Goal: Information Seeking & Learning: Learn about a topic

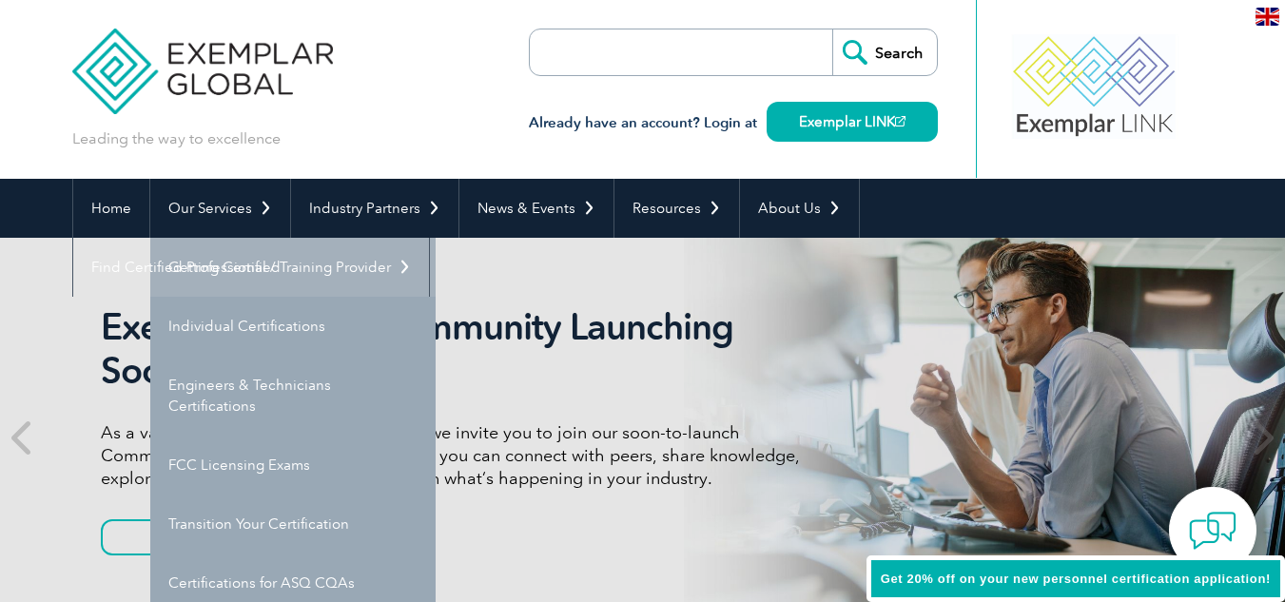
click at [262, 261] on link "Getting Certified" at bounding box center [292, 267] width 285 height 59
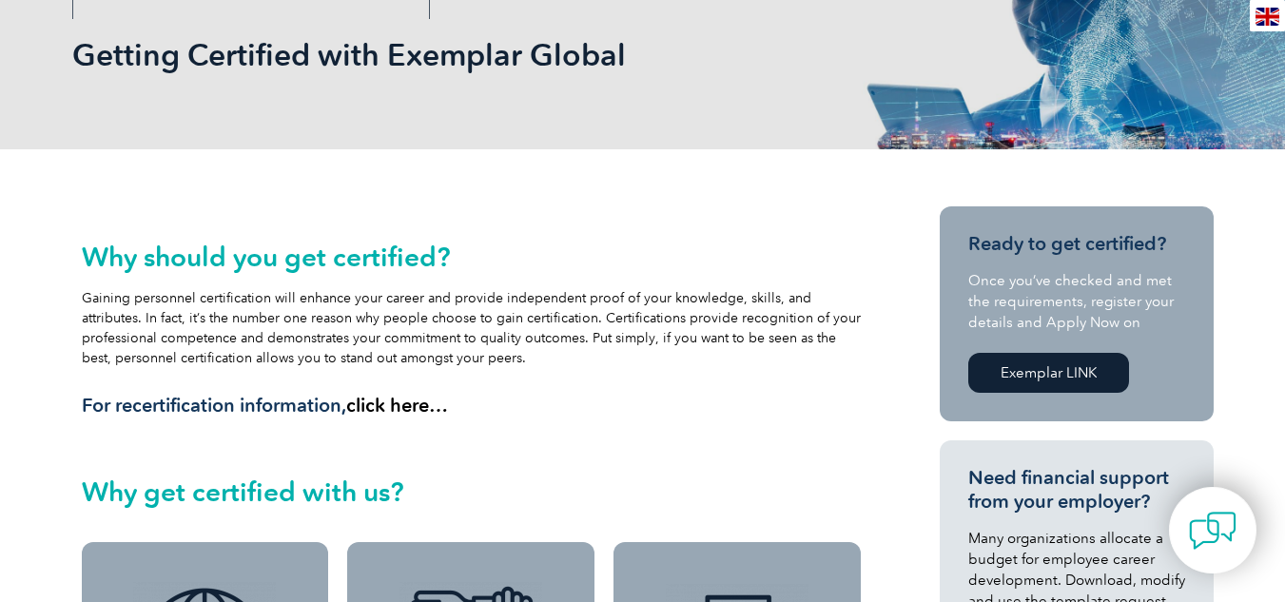
scroll to position [95, 0]
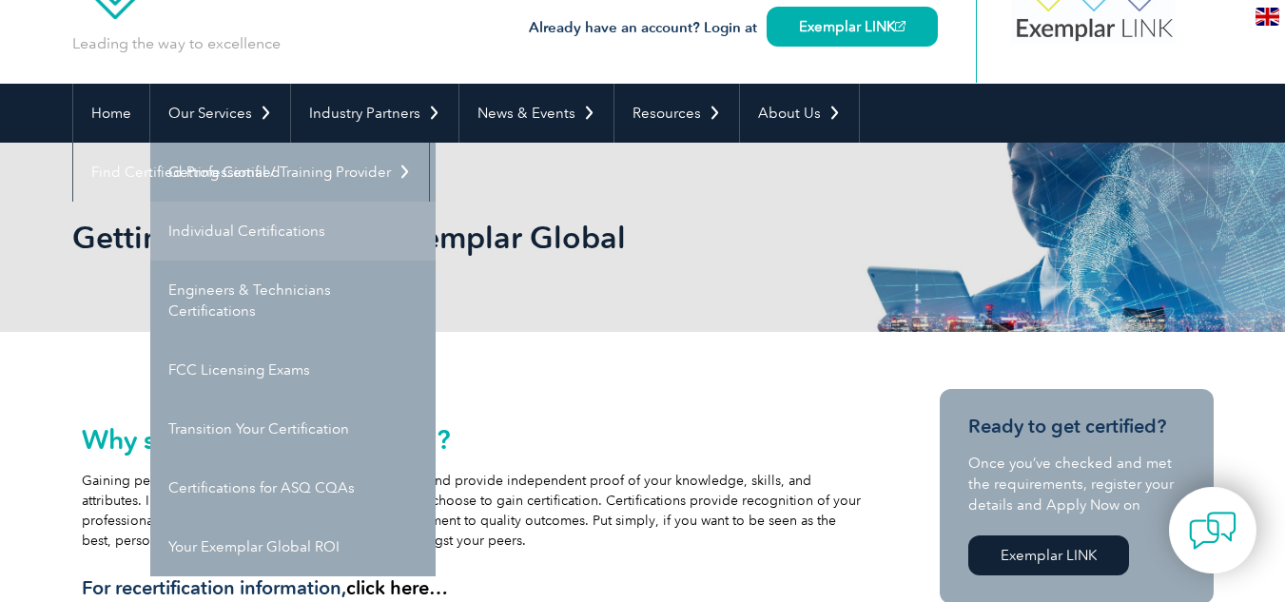
click at [238, 228] on link "Individual Certifications" at bounding box center [292, 231] width 285 height 59
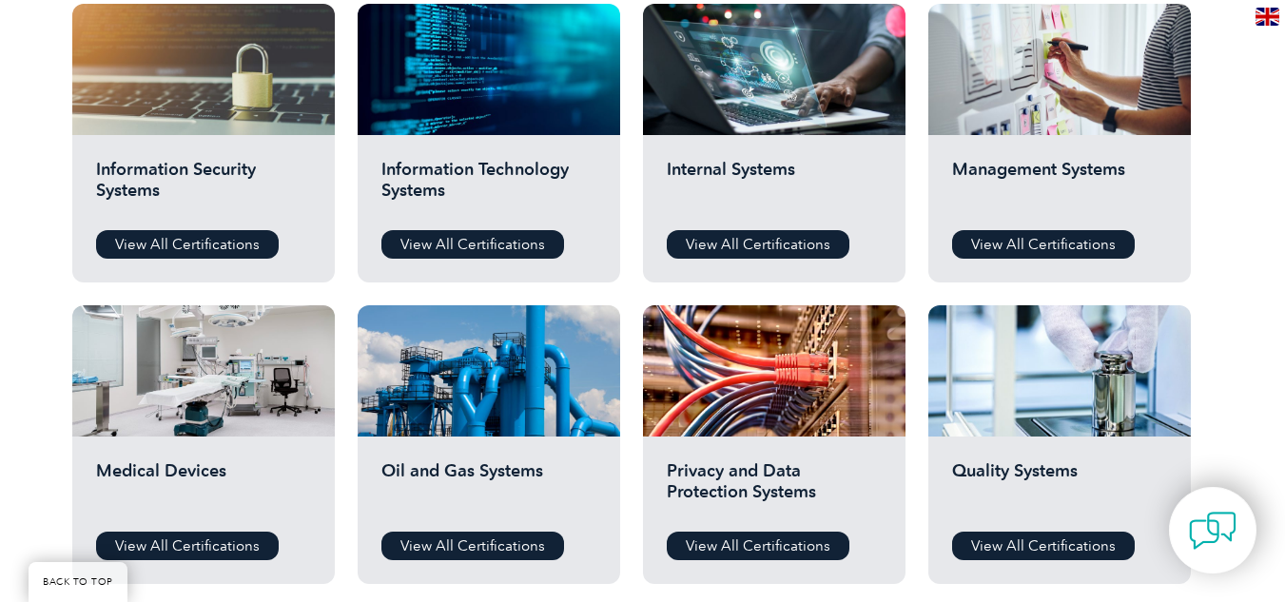
scroll to position [1046, 0]
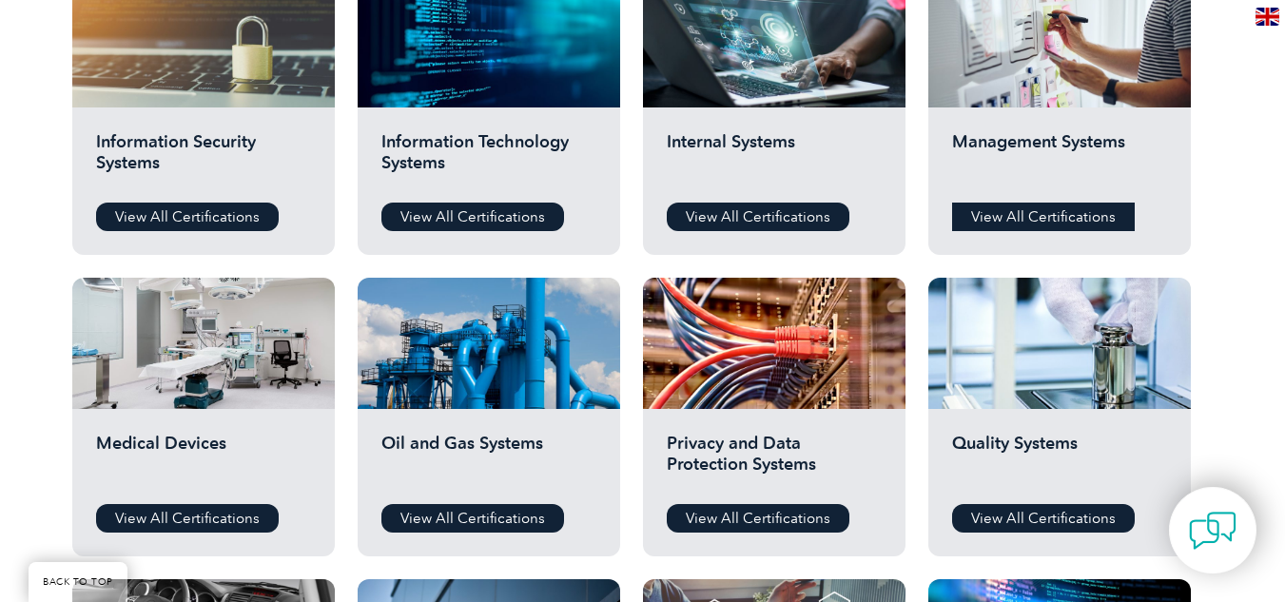
click at [1038, 216] on link "View All Certifications" at bounding box center [1043, 217] width 183 height 29
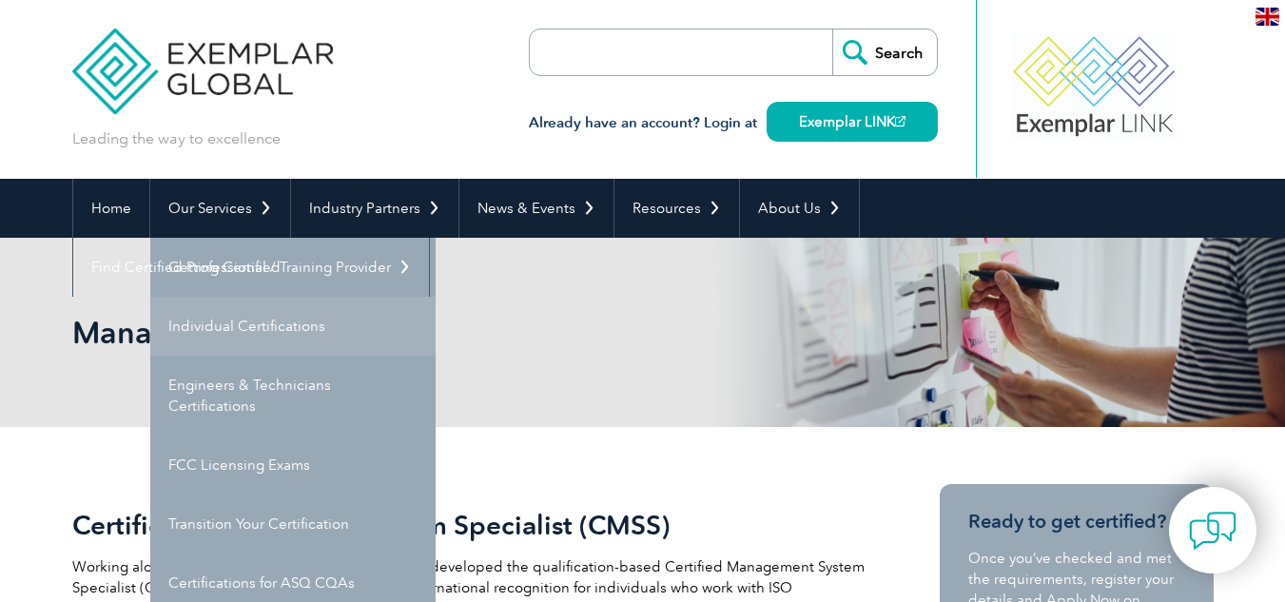
click at [214, 325] on link "Individual Certifications" at bounding box center [292, 326] width 285 height 59
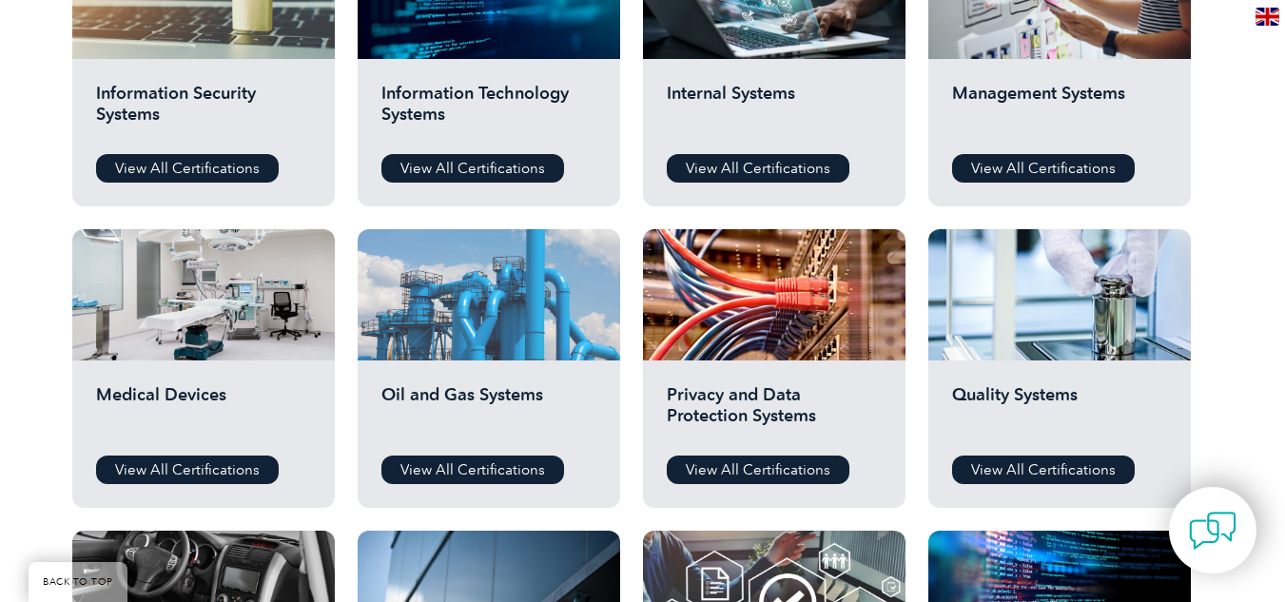
scroll to position [1331, 0]
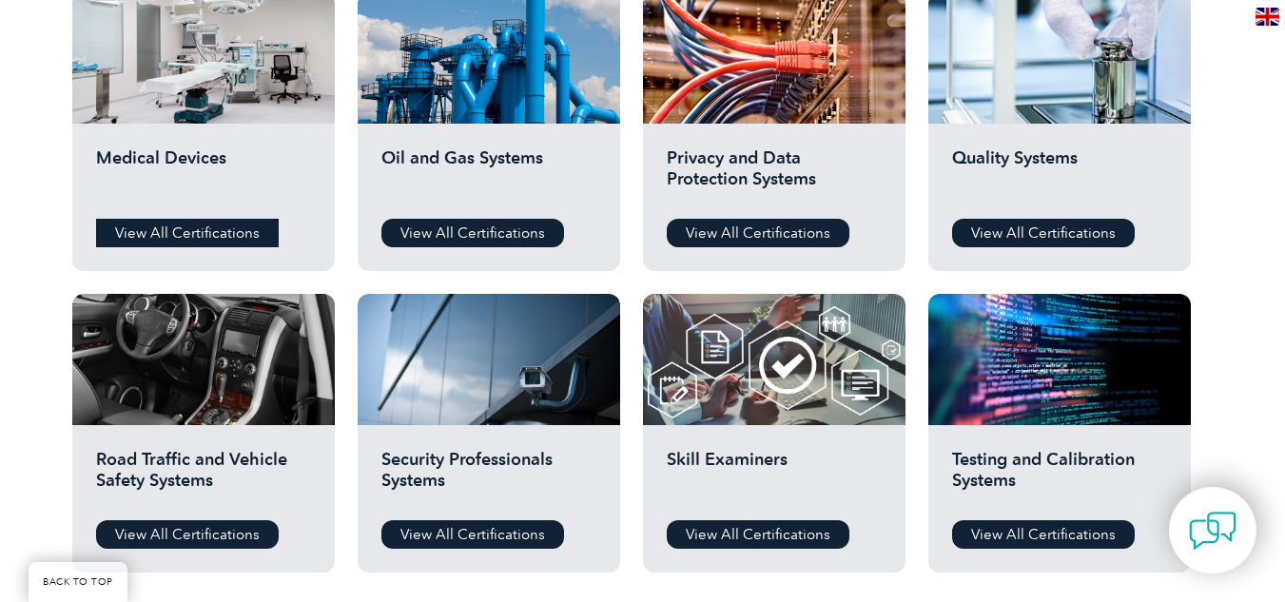
click at [163, 238] on link "View All Certifications" at bounding box center [187, 233] width 183 height 29
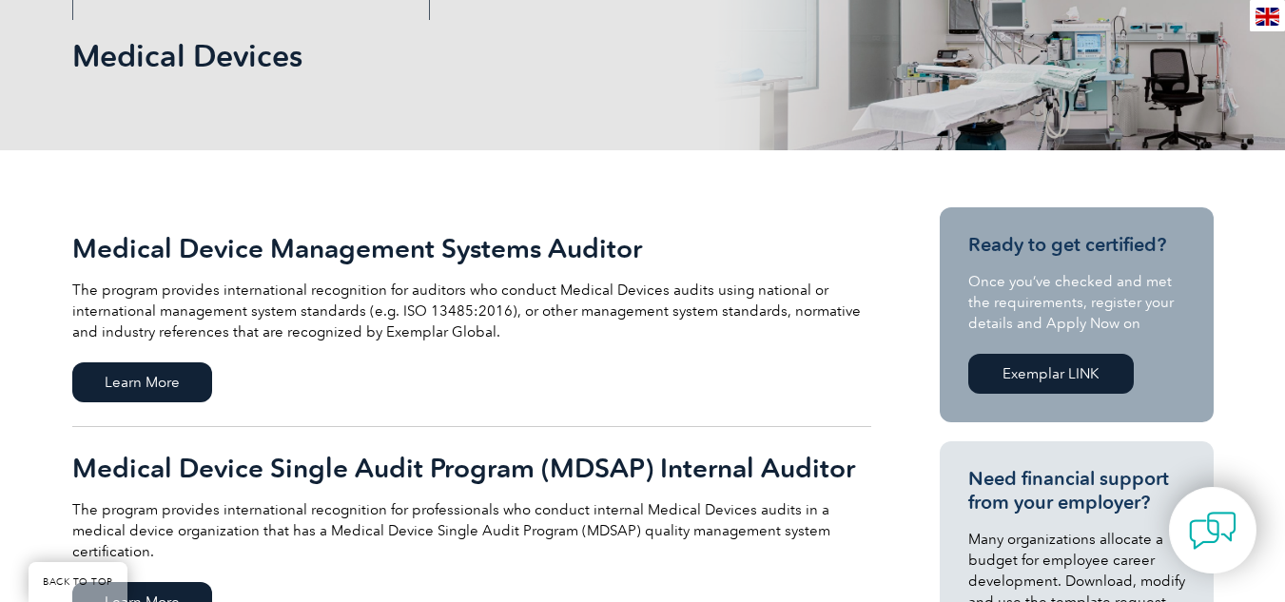
scroll to position [285, 0]
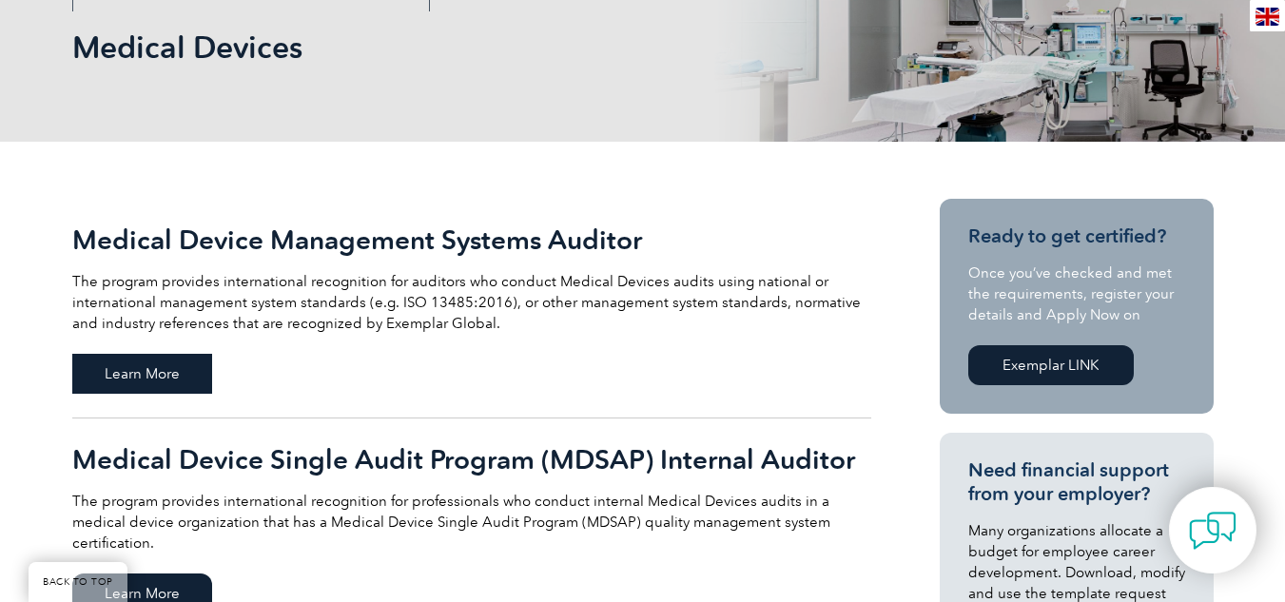
click at [138, 373] on span "Learn More" at bounding box center [142, 374] width 140 height 40
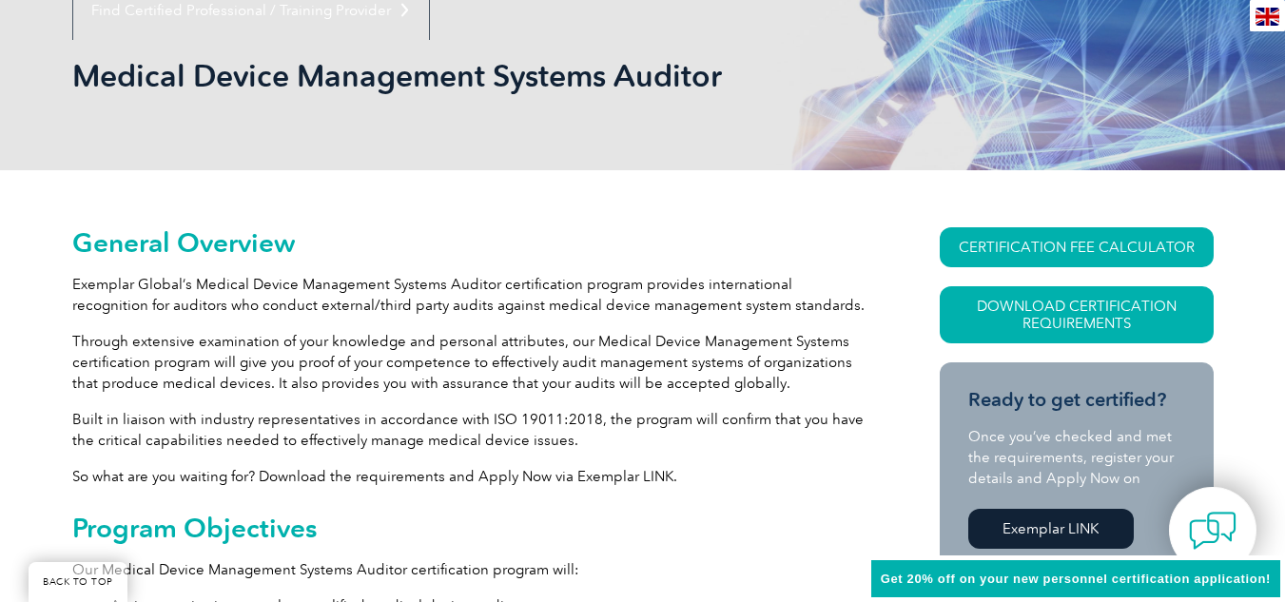
scroll to position [285, 0]
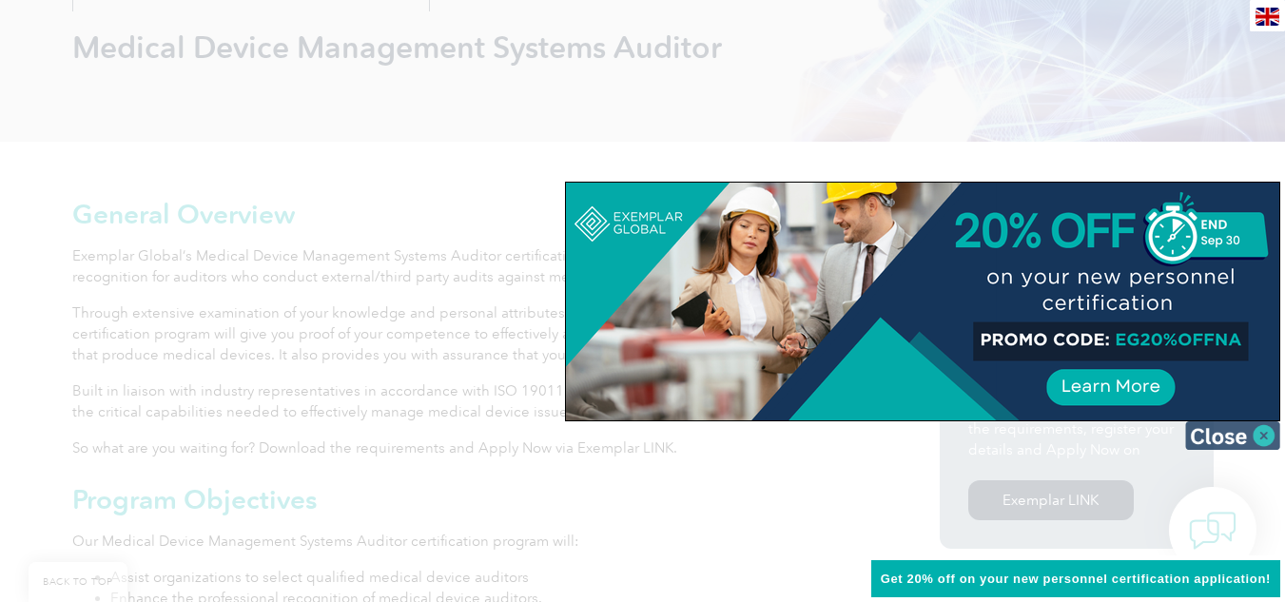
click at [1261, 430] on img at bounding box center [1232, 435] width 95 height 29
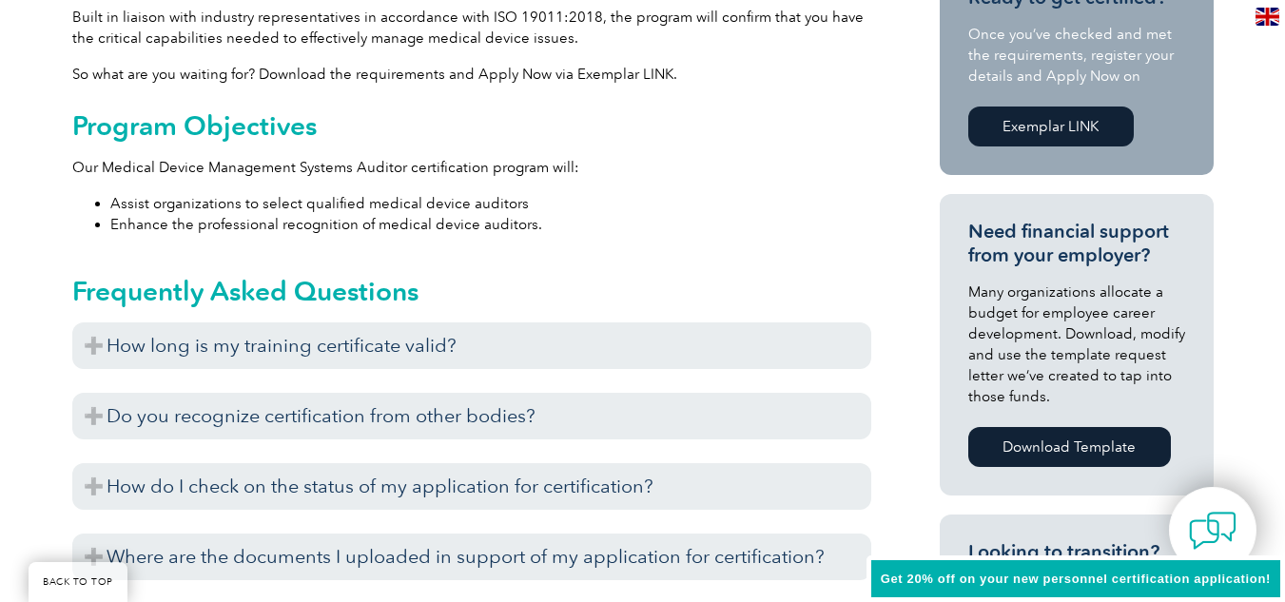
scroll to position [666, 0]
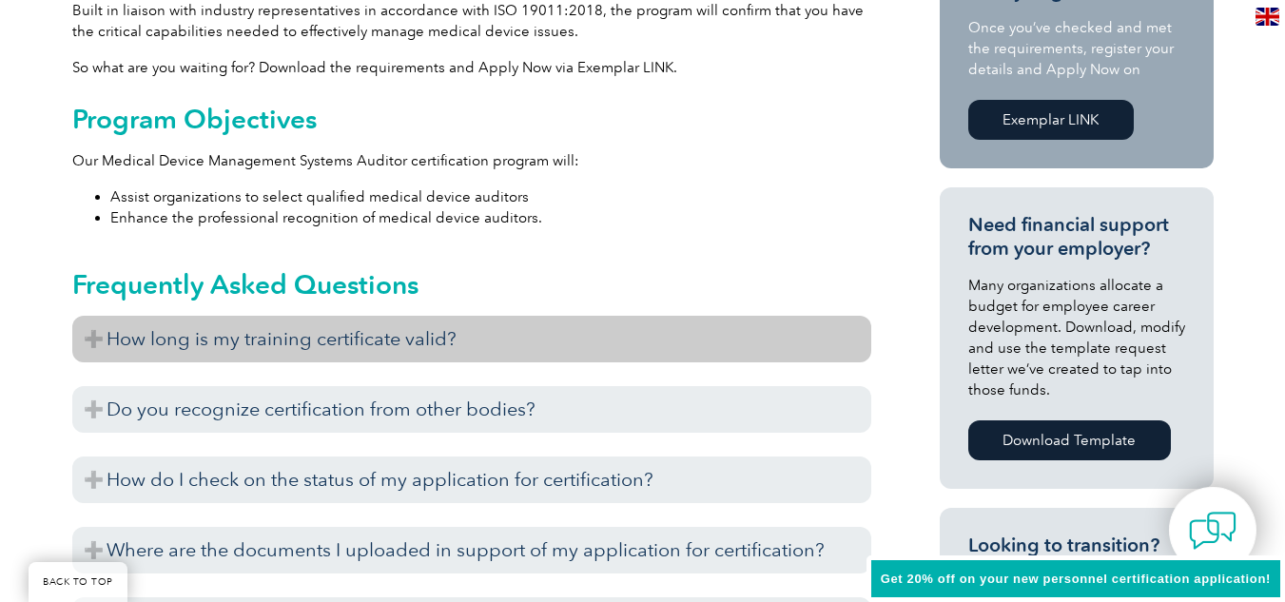
click at [93, 335] on h3 "How long is my training certificate valid?" at bounding box center [471, 339] width 799 height 47
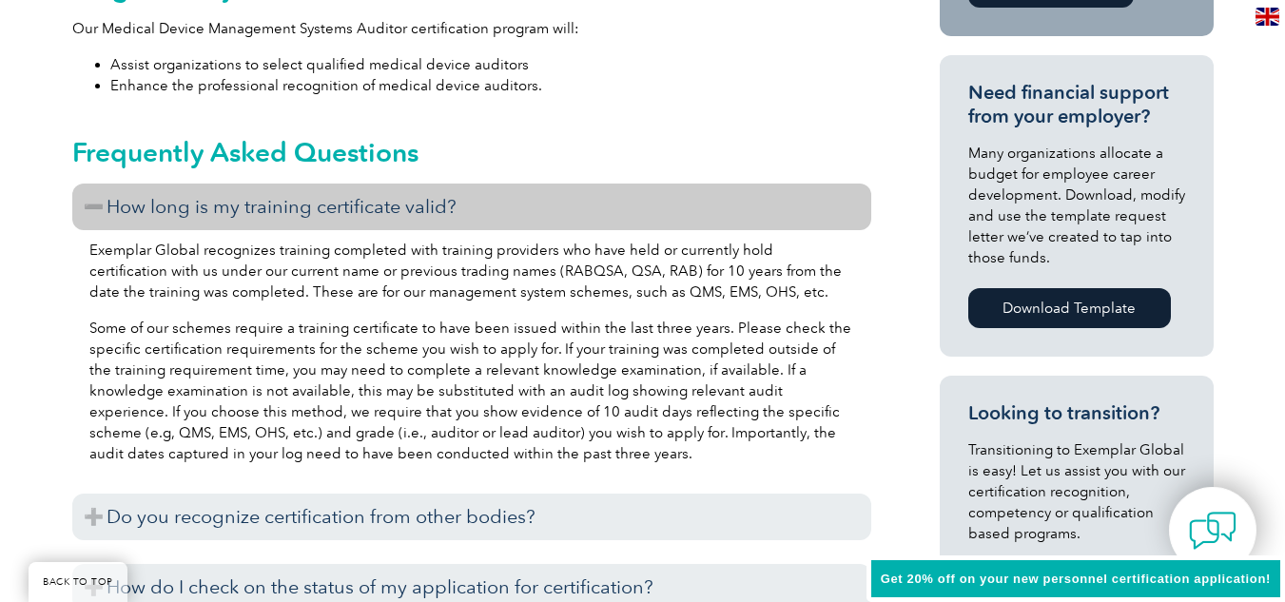
scroll to position [856, 0]
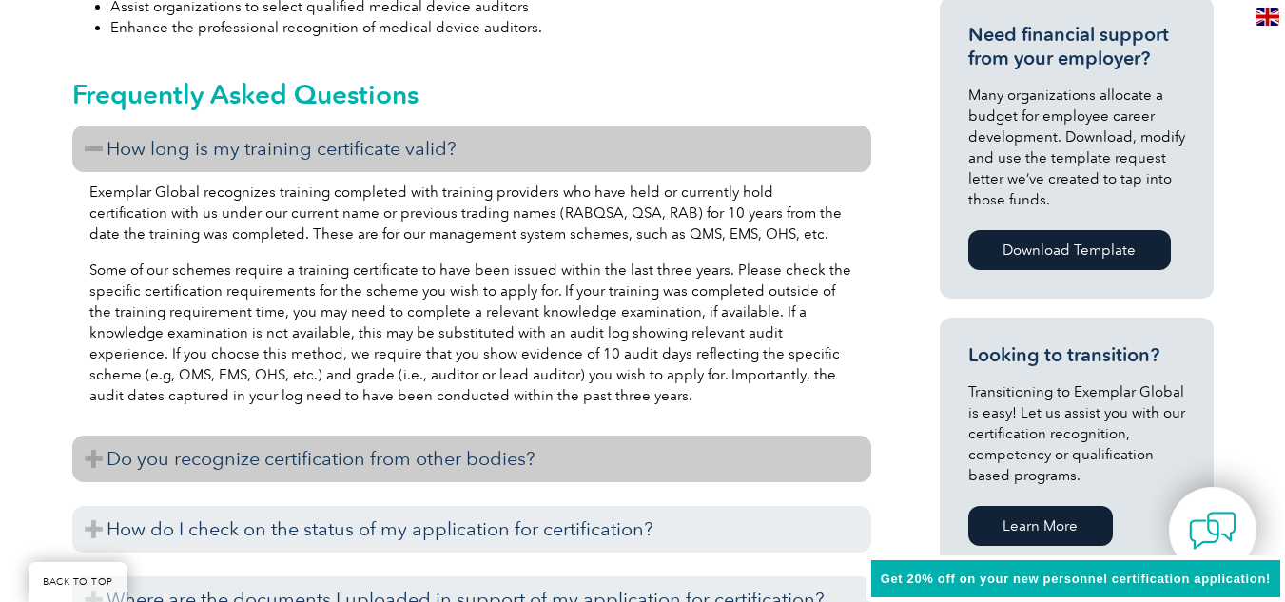
click at [99, 454] on h3 "Do you recognize certification from other bodies?" at bounding box center [471, 458] width 799 height 47
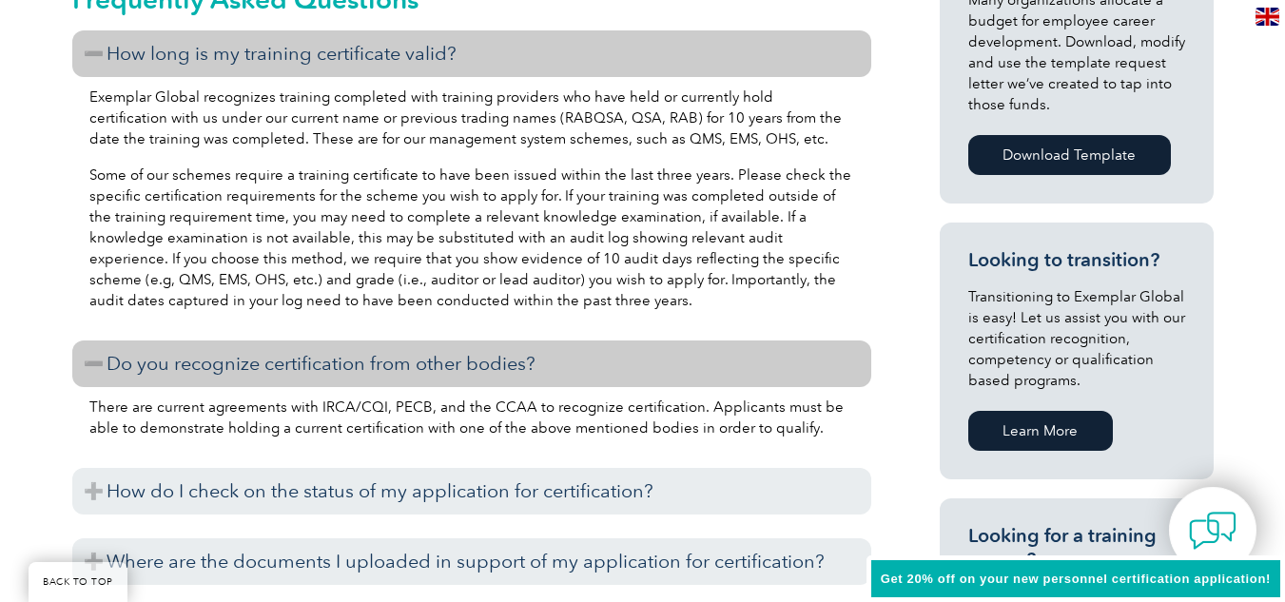
scroll to position [1046, 0]
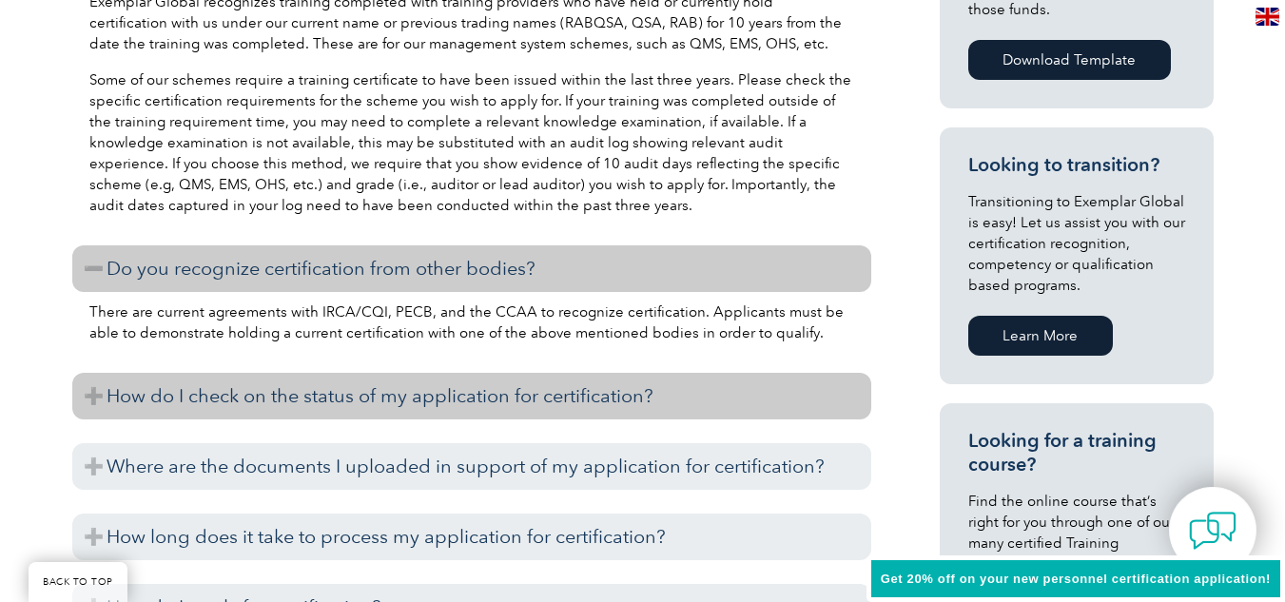
click at [102, 394] on h3 "How do I check on the status of my application for certification?" at bounding box center [471, 396] width 799 height 47
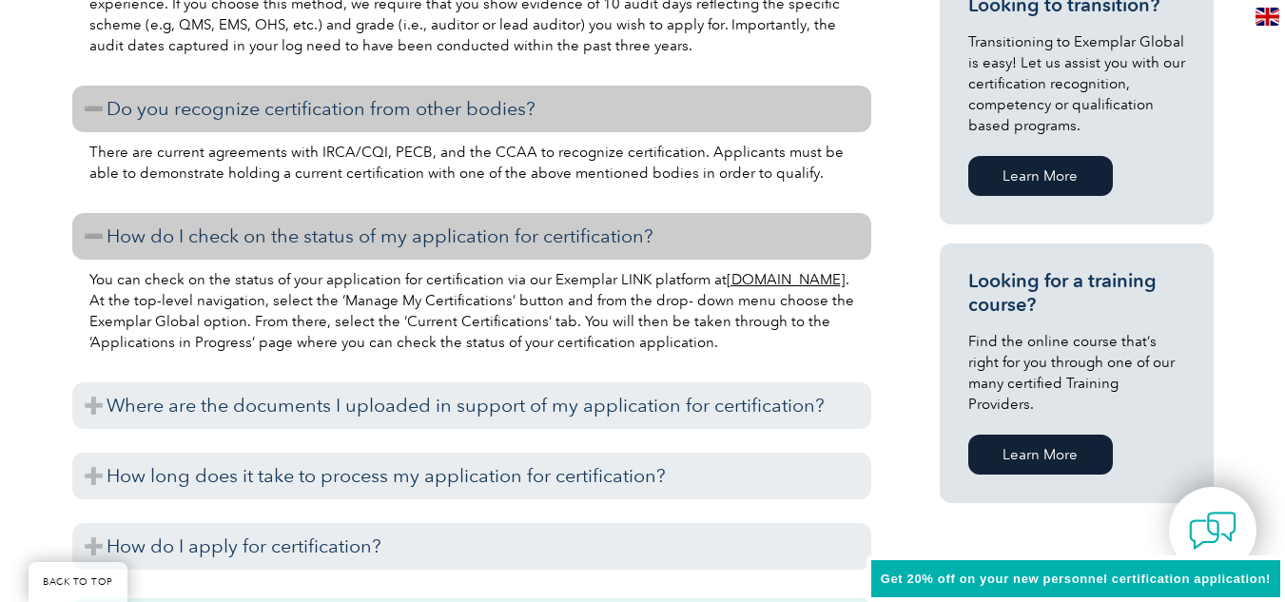
scroll to position [1236, 0]
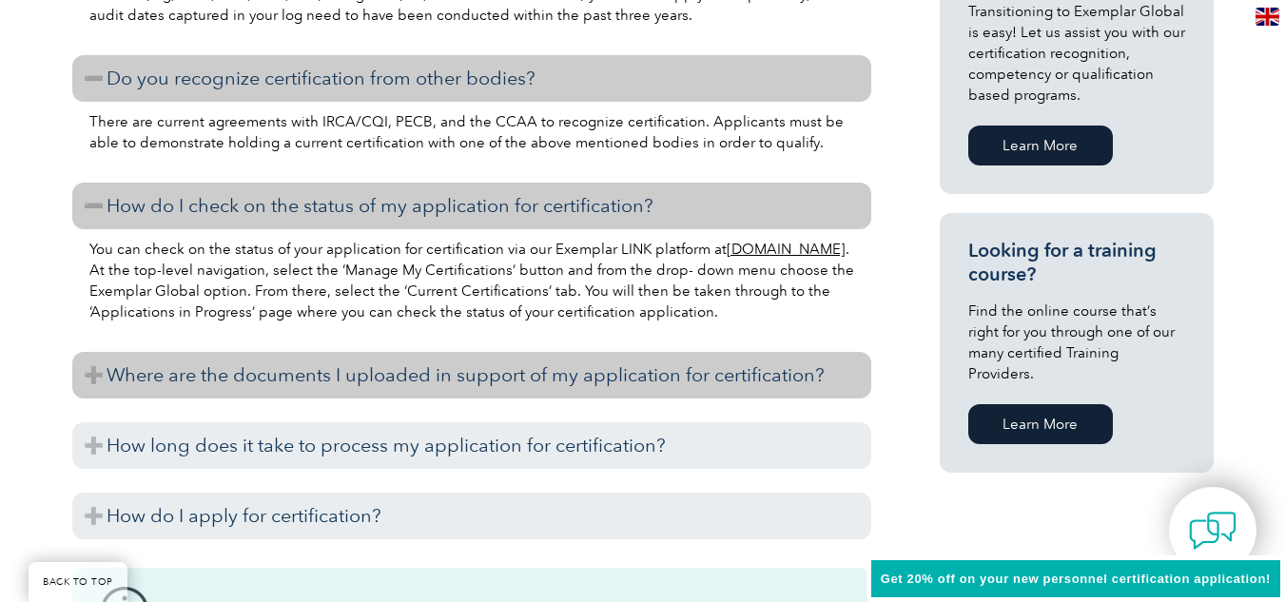
click at [91, 379] on h3 "Where are the documents I uploaded in support of my application for certificati…" at bounding box center [471, 375] width 799 height 47
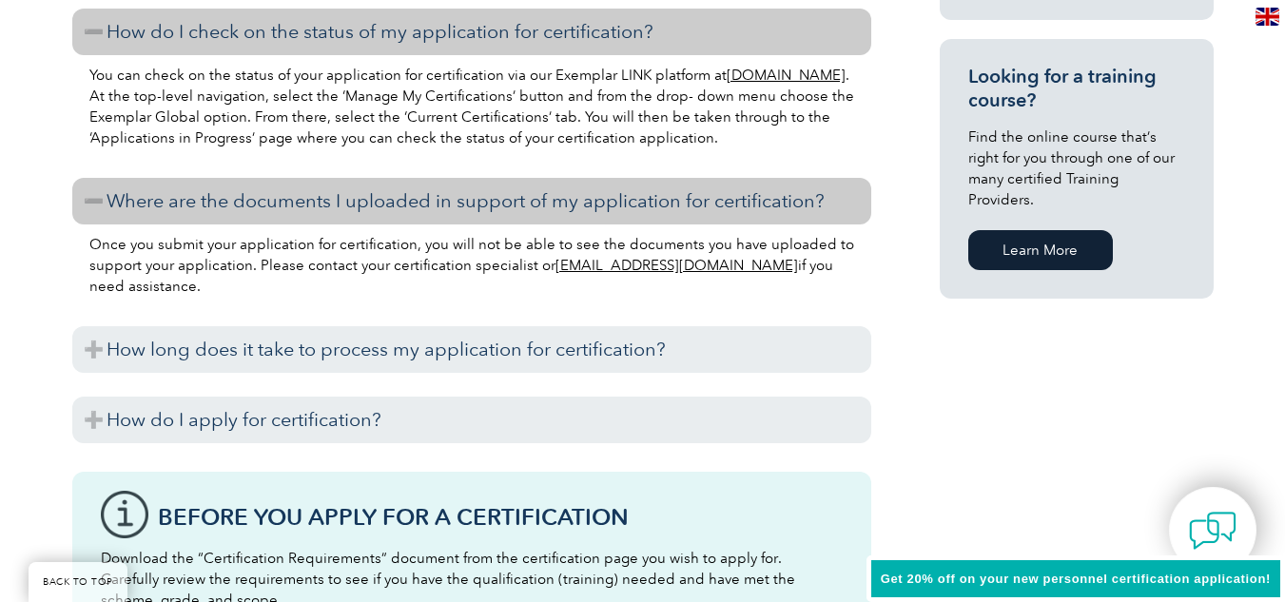
scroll to position [1426, 0]
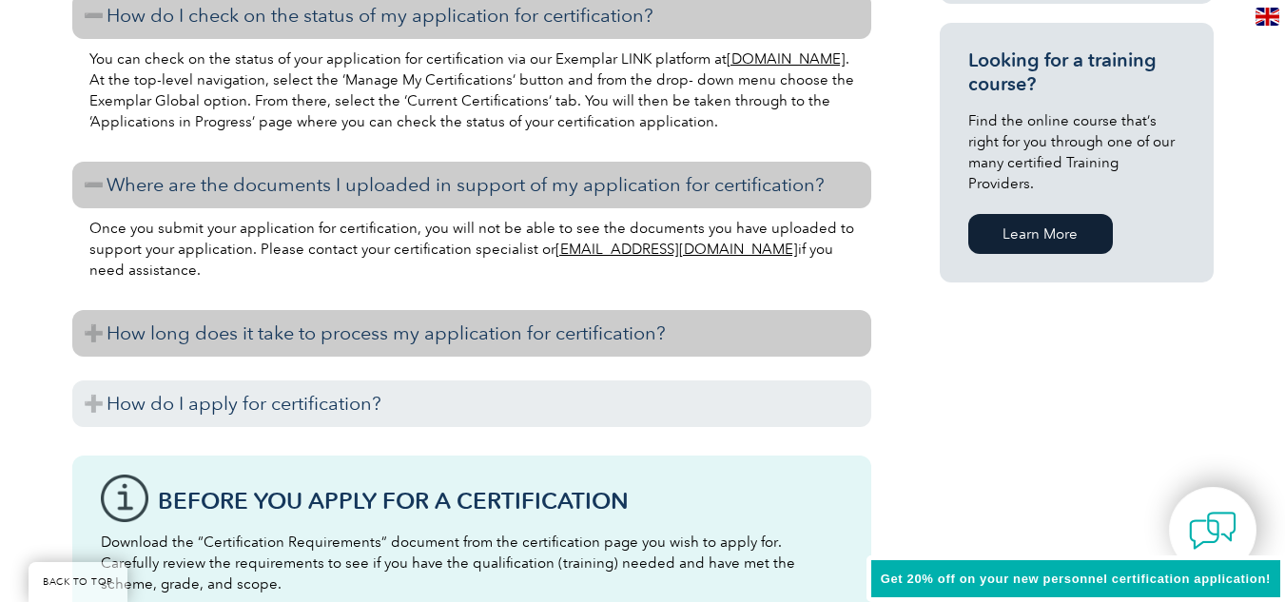
click at [95, 335] on h3 "How long does it take to process my application for certification?" at bounding box center [471, 333] width 799 height 47
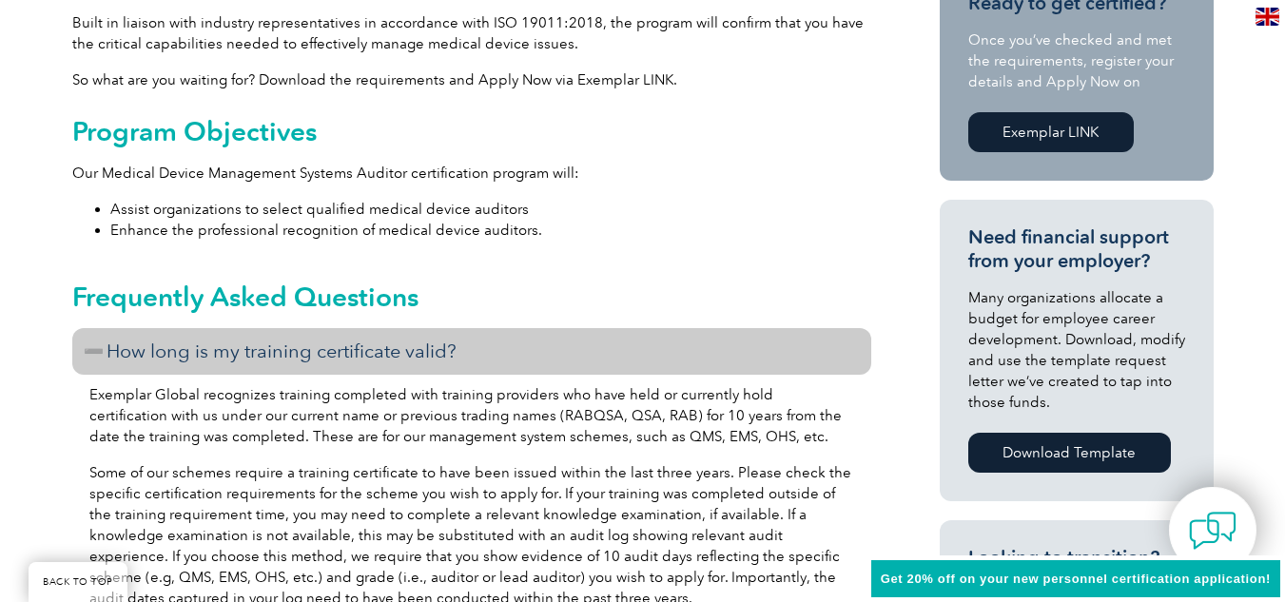
scroll to position [475, 0]
